Goal: Task Accomplishment & Management: Use online tool/utility

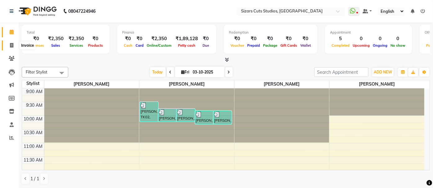
click at [10, 46] on icon at bounding box center [11, 45] width 3 height 5
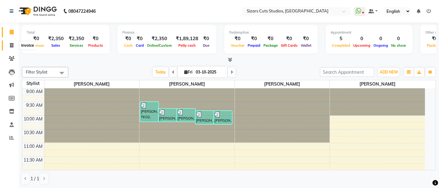
select select "5579"
select select "service"
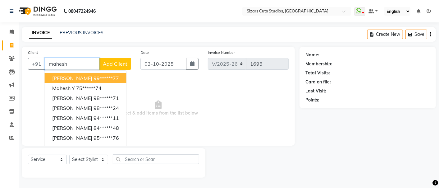
click at [82, 63] on input "mahesh" at bounding box center [72, 64] width 55 height 12
type input "m"
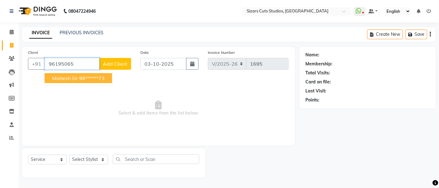
click at [98, 75] on ngb-highlight "96******73" at bounding box center [91, 78] width 25 height 6
type input "96******73"
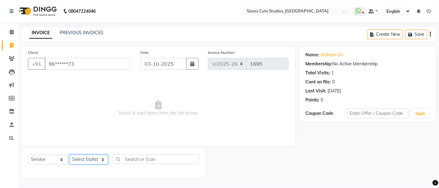
click at [87, 160] on select "Select Stylist Admin [PERSON_NAME] [PERSON_NAME] [PERSON_NAME] Priyanka [PERSON…" at bounding box center [88, 159] width 39 height 10
select select "37989"
click at [69, 154] on select "Select Stylist Admin [PERSON_NAME] [PERSON_NAME] [PERSON_NAME] Priyanka [PERSON…" at bounding box center [88, 159] width 39 height 10
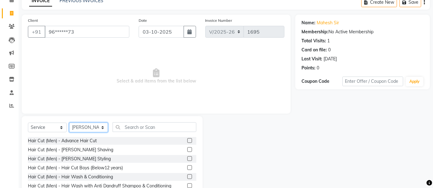
scroll to position [61, 0]
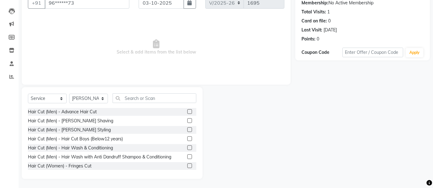
click at [188, 128] on label at bounding box center [190, 129] width 5 height 5
click at [188, 128] on input "checkbox" at bounding box center [190, 130] width 4 height 4
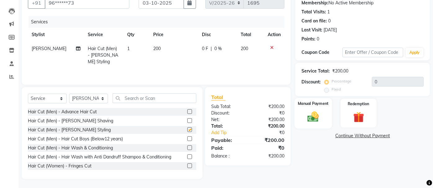
checkbox input "false"
click at [315, 121] on img at bounding box center [314, 116] width 18 height 13
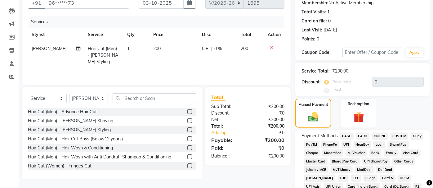
click at [347, 143] on span "UPI" at bounding box center [347, 144] width 10 height 7
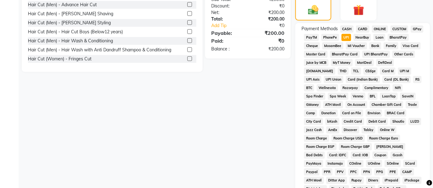
scroll to position [233, 0]
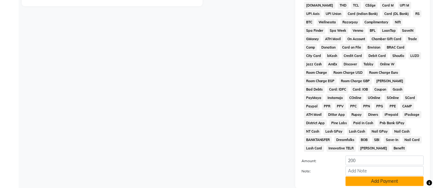
click at [378, 176] on button "Add Payment" at bounding box center [385, 181] width 78 height 10
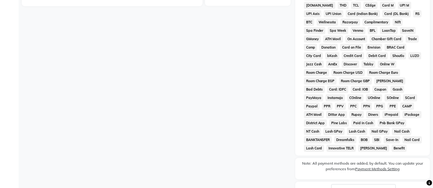
scroll to position [274, 0]
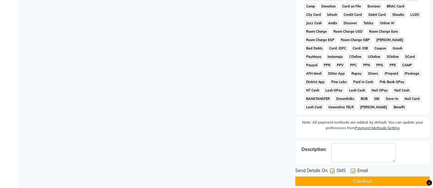
click at [378, 176] on button "Checkout" at bounding box center [363, 181] width 135 height 10
